Goal: Find specific page/section: Find specific page/section

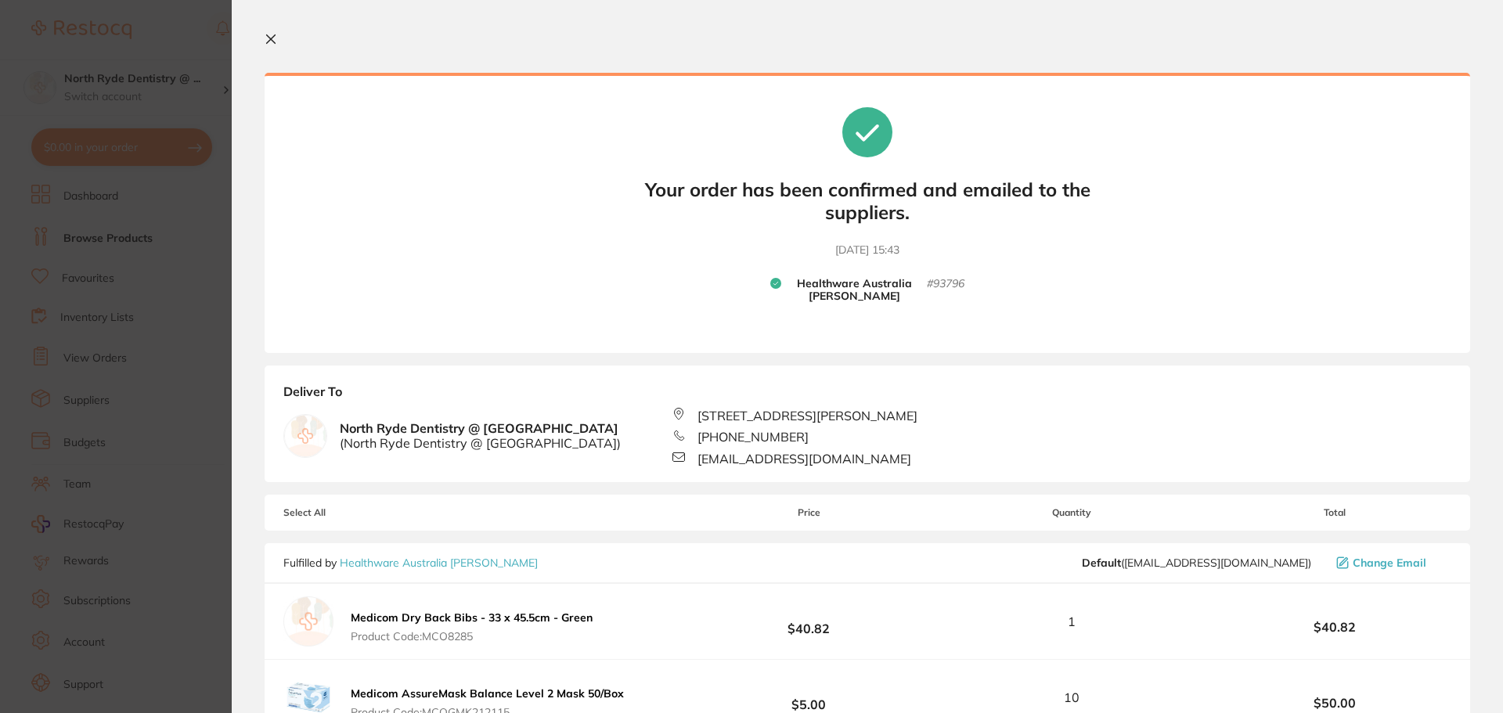
click at [275, 39] on icon at bounding box center [271, 39] width 13 height 13
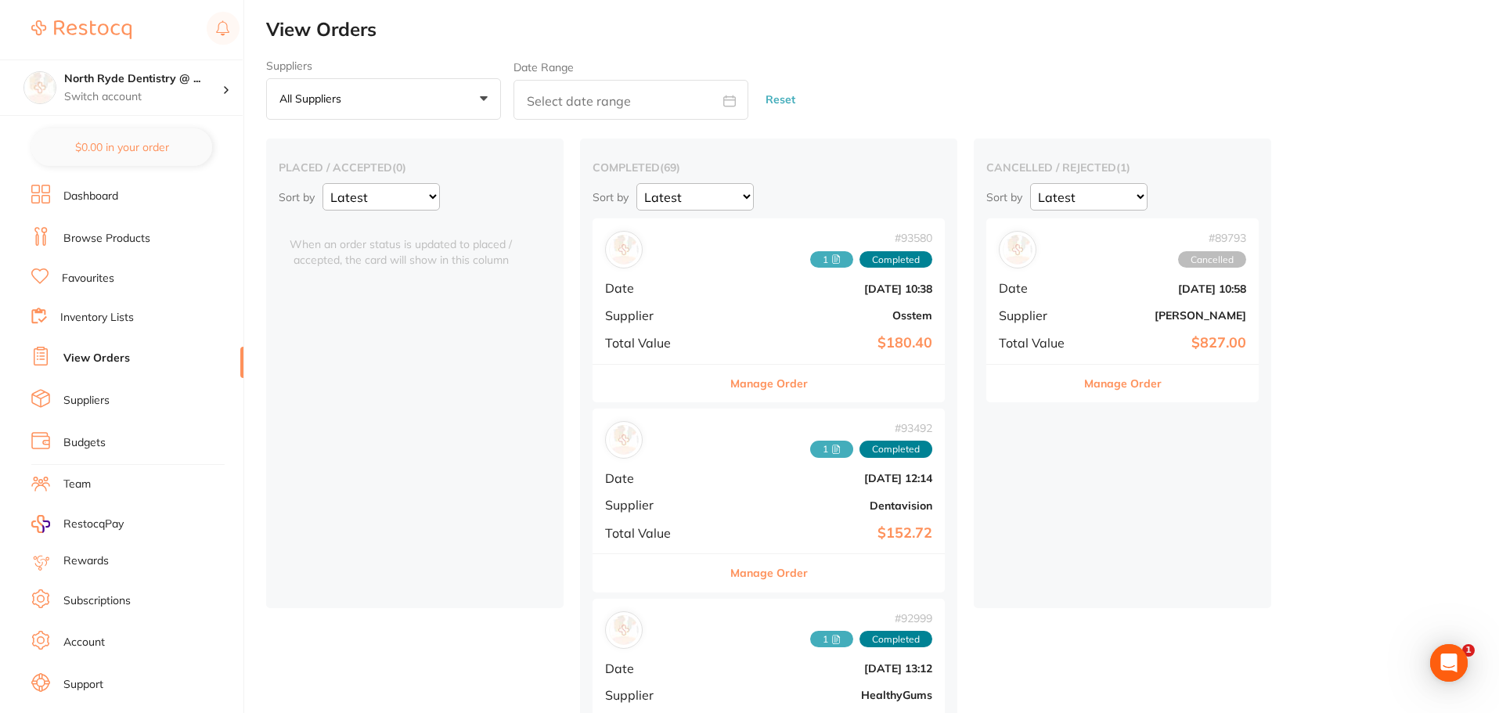
checkbox input "false"
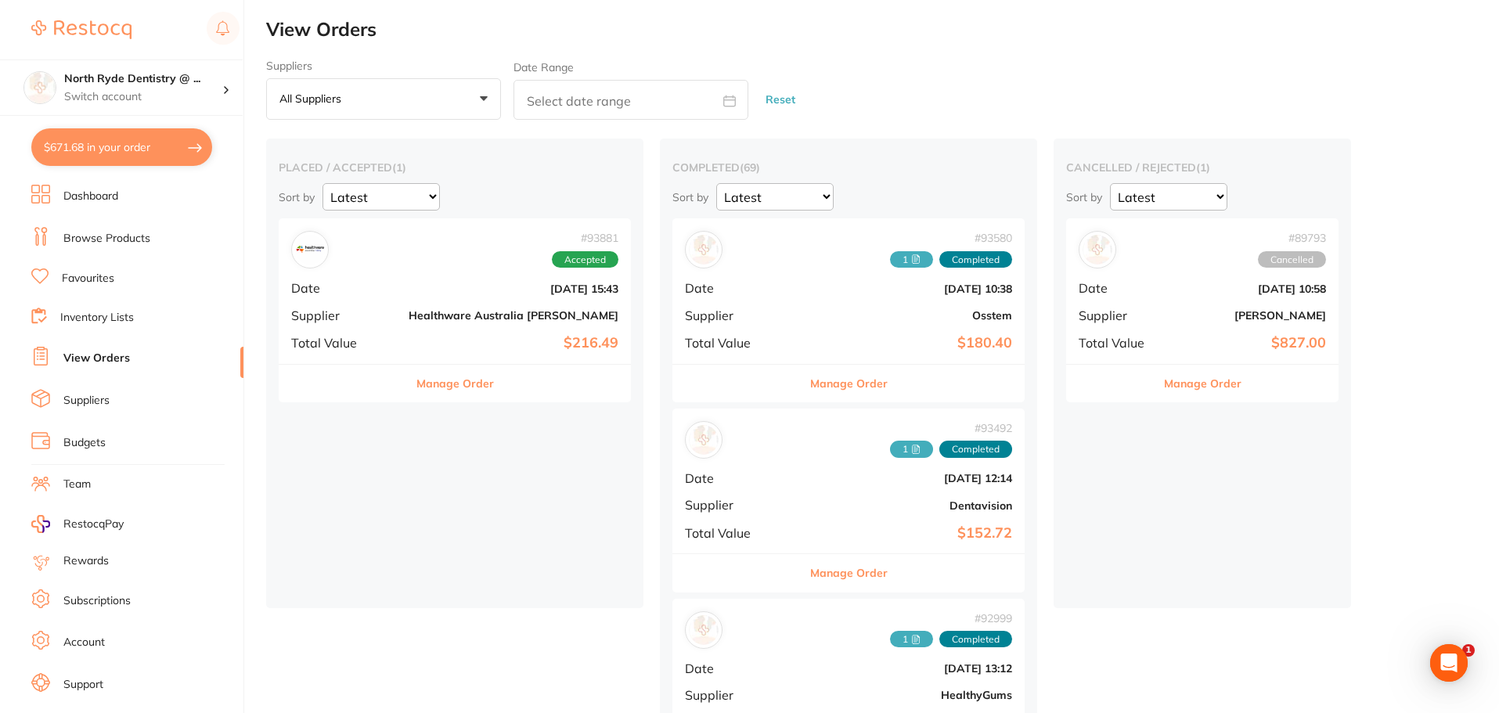
click at [409, 345] on b "$216.49" at bounding box center [514, 343] width 210 height 16
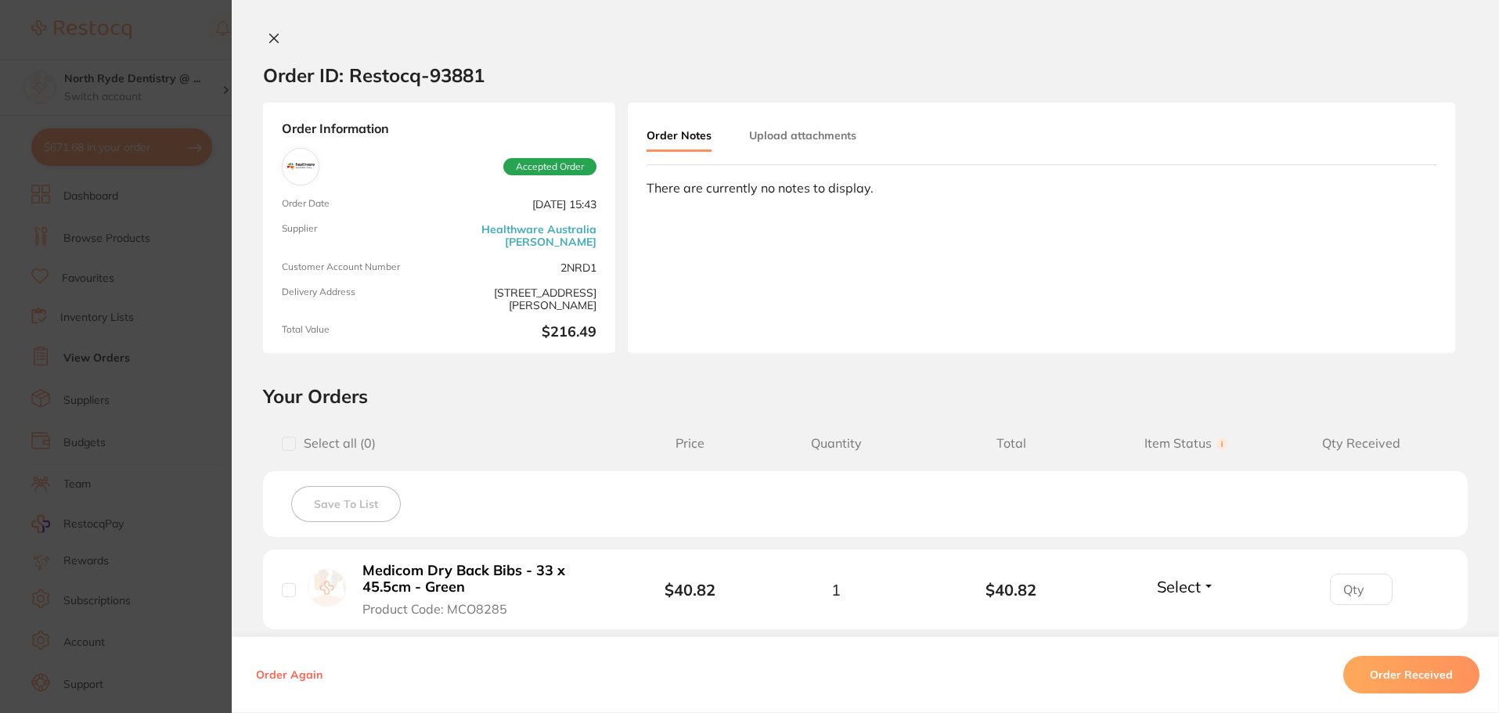
click at [268, 40] on icon at bounding box center [274, 38] width 13 height 13
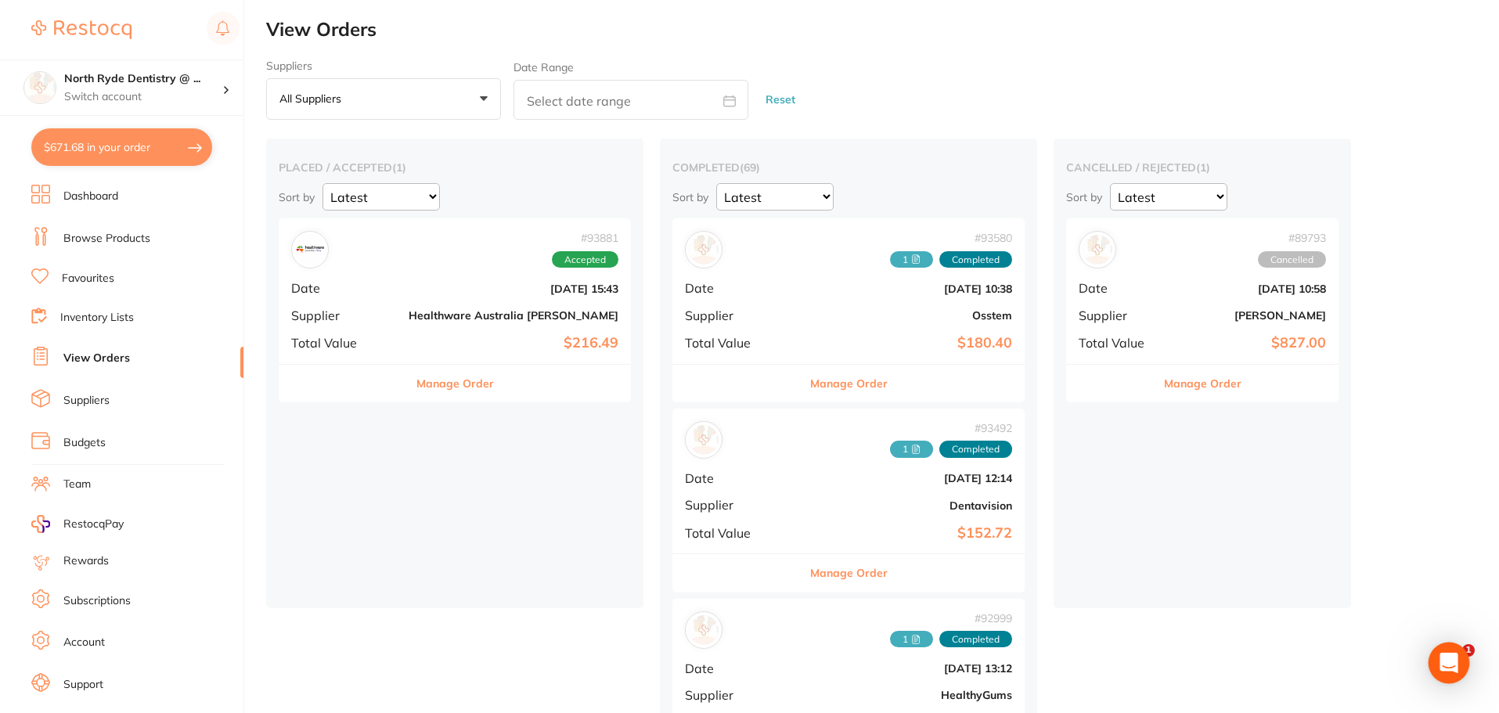
click at [1451, 673] on div "Open Intercom Messenger" at bounding box center [1448, 663] width 41 height 41
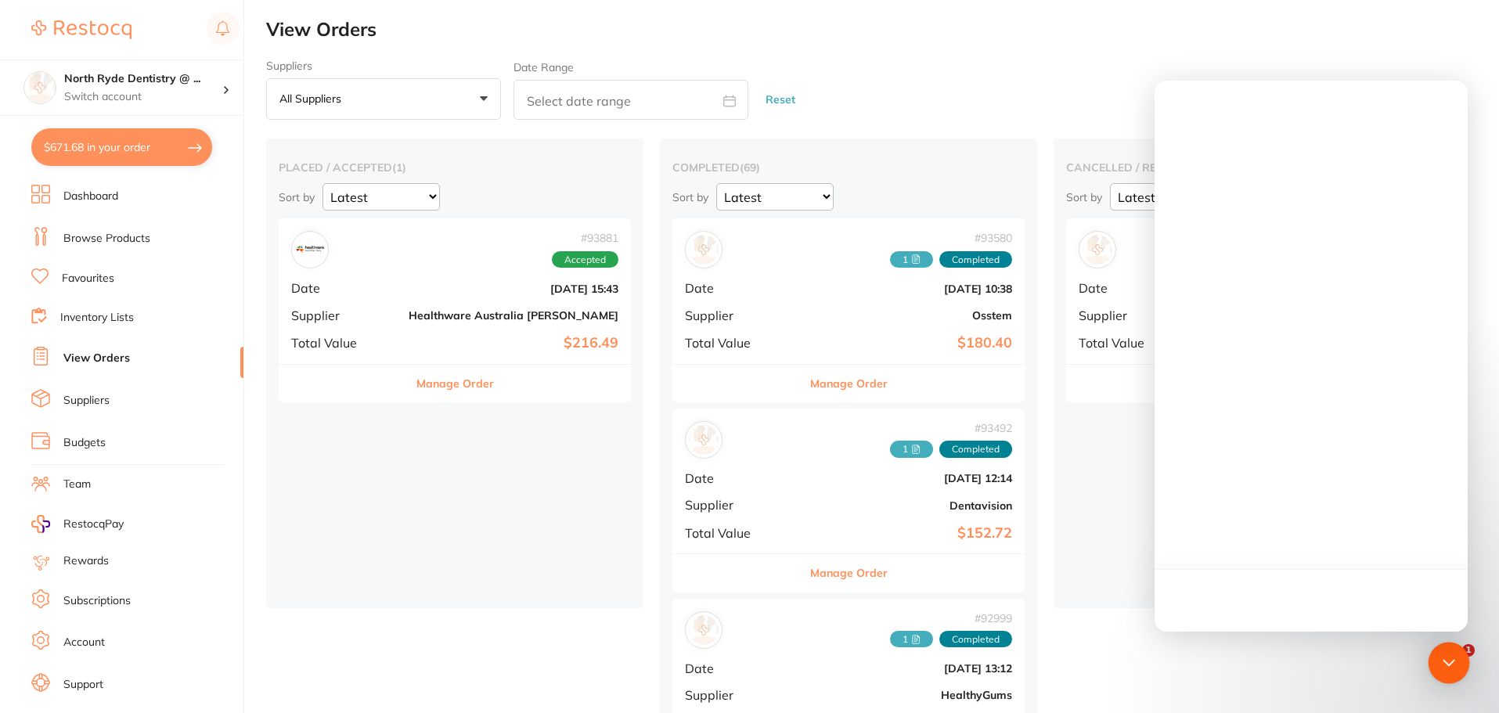
click at [1447, 664] on icon "Open Intercom Messenger" at bounding box center [1449, 663] width 20 height 20
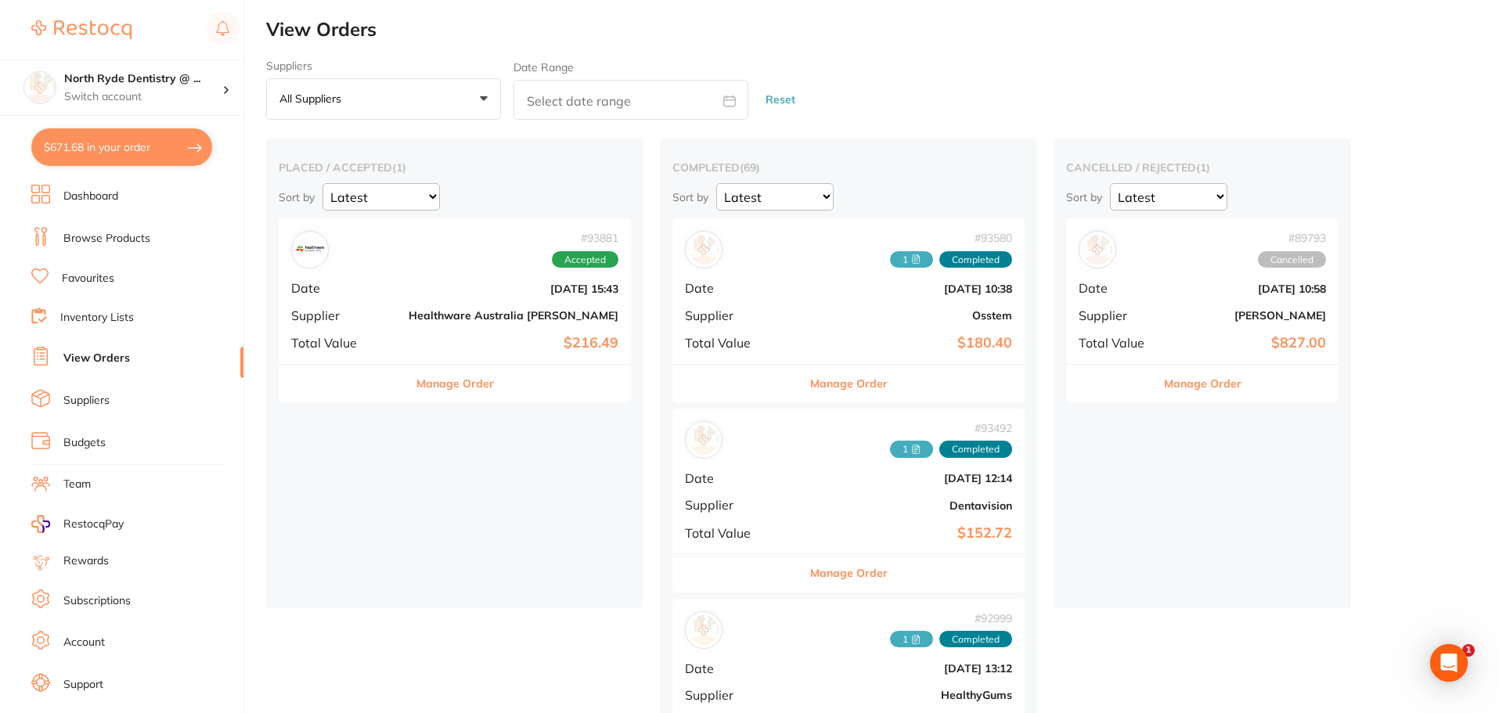
click at [97, 236] on link "Browse Products" at bounding box center [106, 239] width 87 height 16
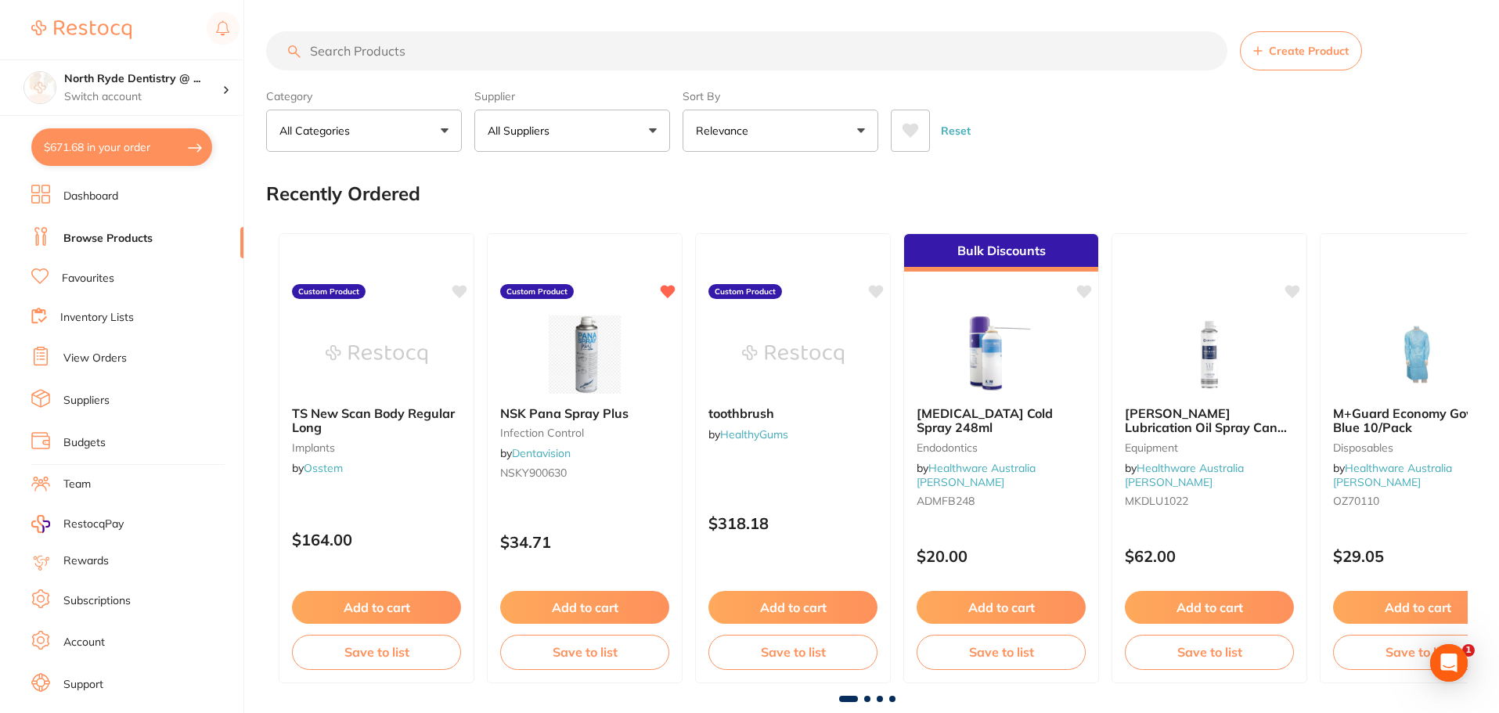
click at [375, 56] on input "search" at bounding box center [746, 50] width 961 height 39
paste input "EZ IPR Optional Strips"
type input "EZ IPR Optional Strips"
